Goal: Task Accomplishment & Management: Manage account settings

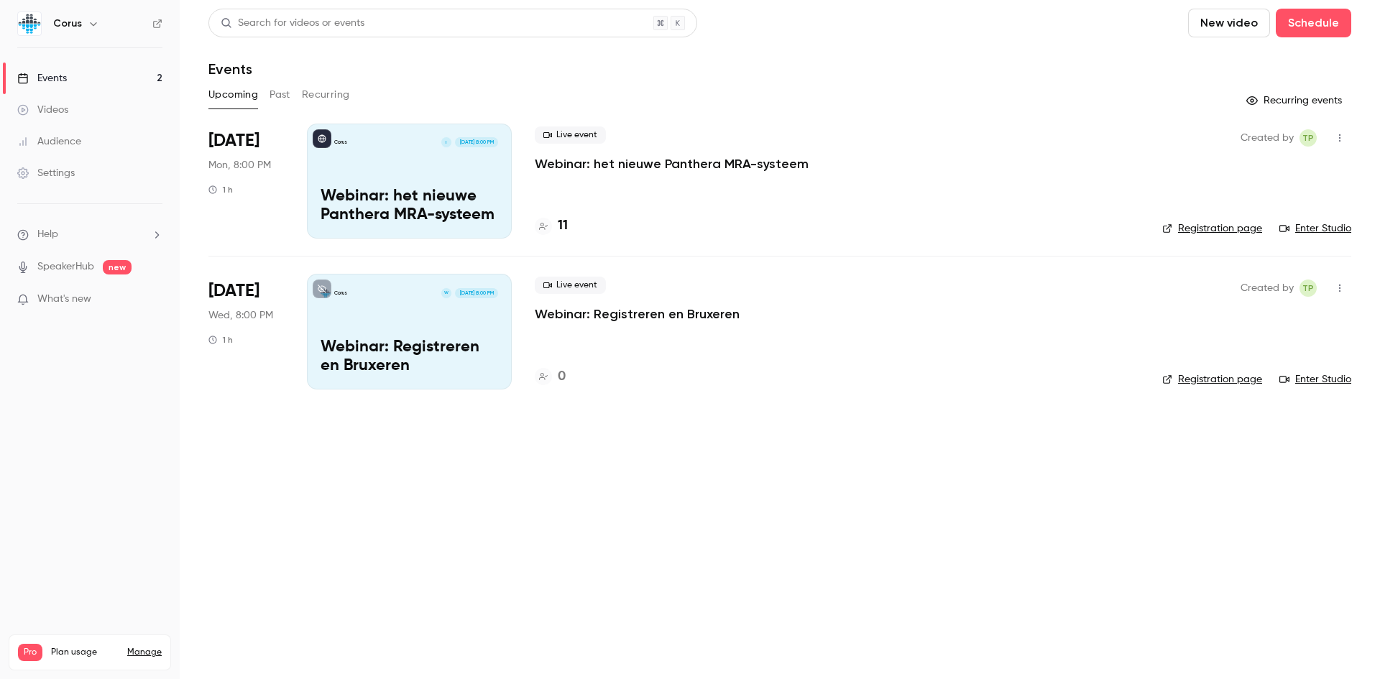
click at [397, 199] on p "Webinar: het nieuwe Panthera MRA-systeem" at bounding box center [410, 206] width 178 height 37
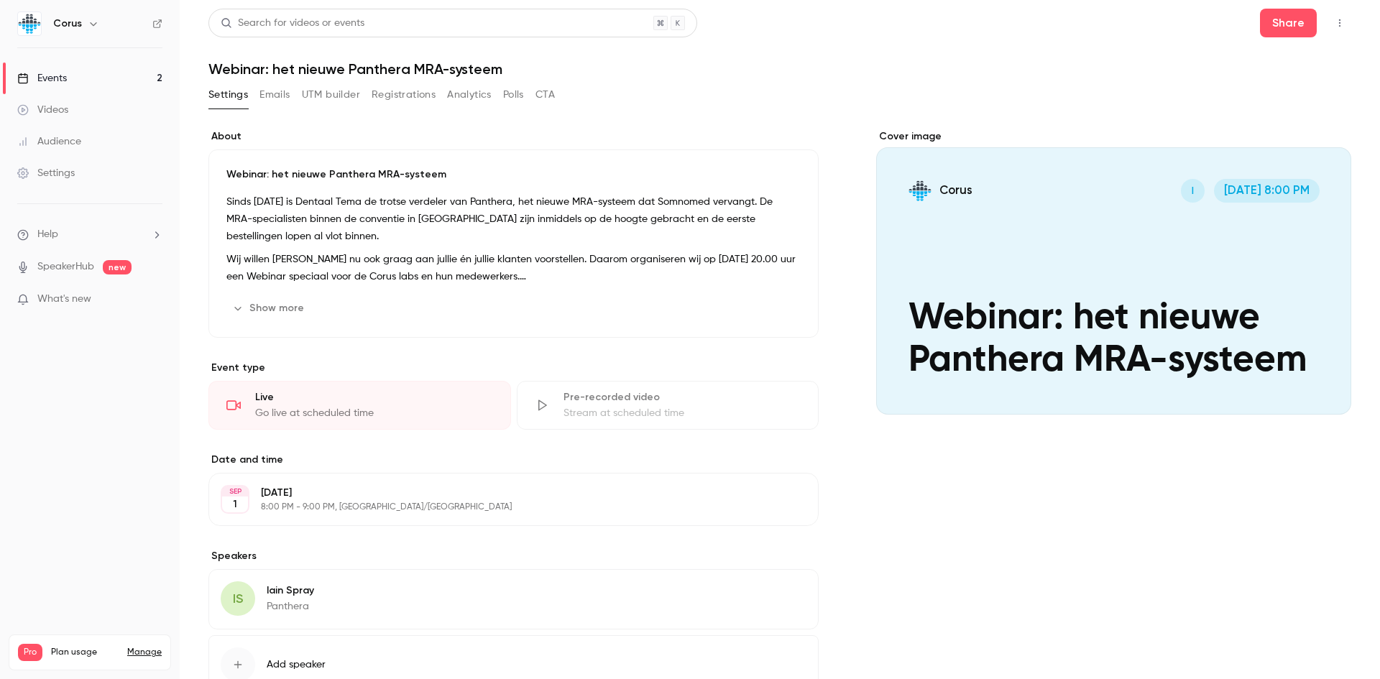
click at [70, 171] on div "Settings" at bounding box center [46, 173] width 58 height 14
click at [409, 96] on button "Registrations" at bounding box center [404, 94] width 64 height 23
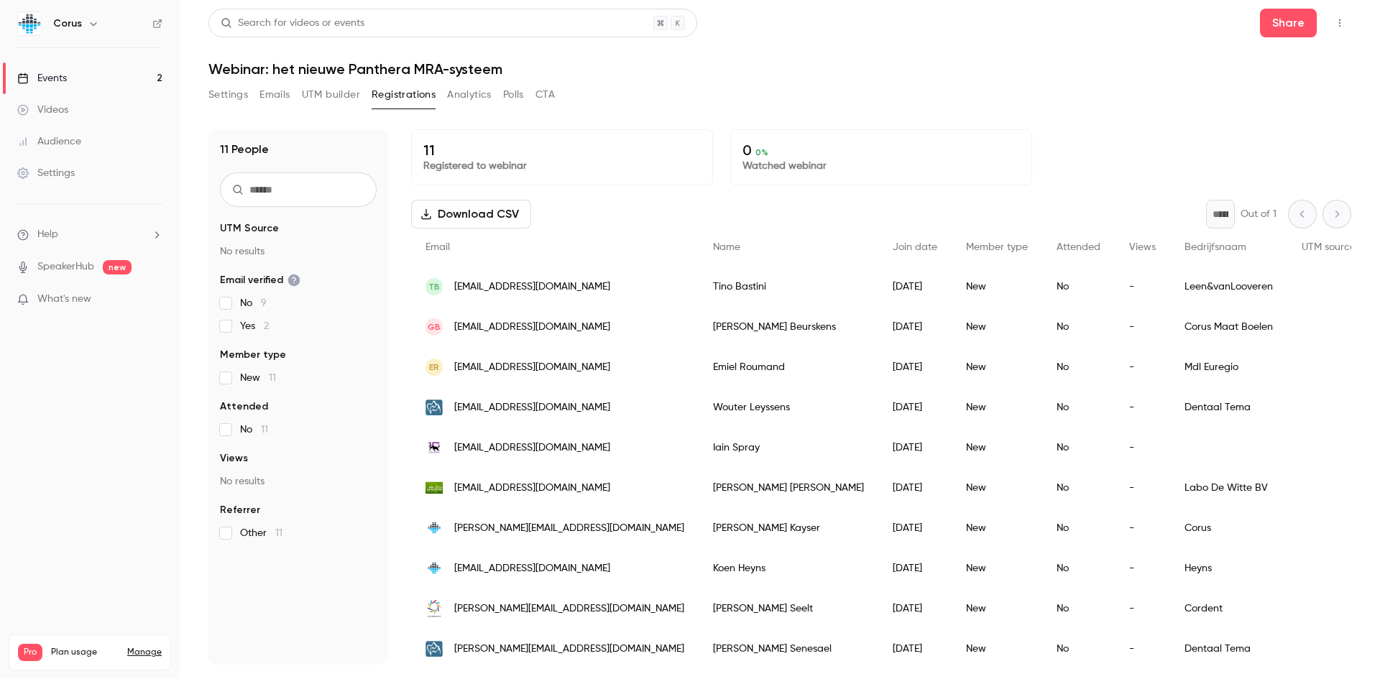
scroll to position [55, 0]
